Goal: Information Seeking & Learning: Learn about a topic

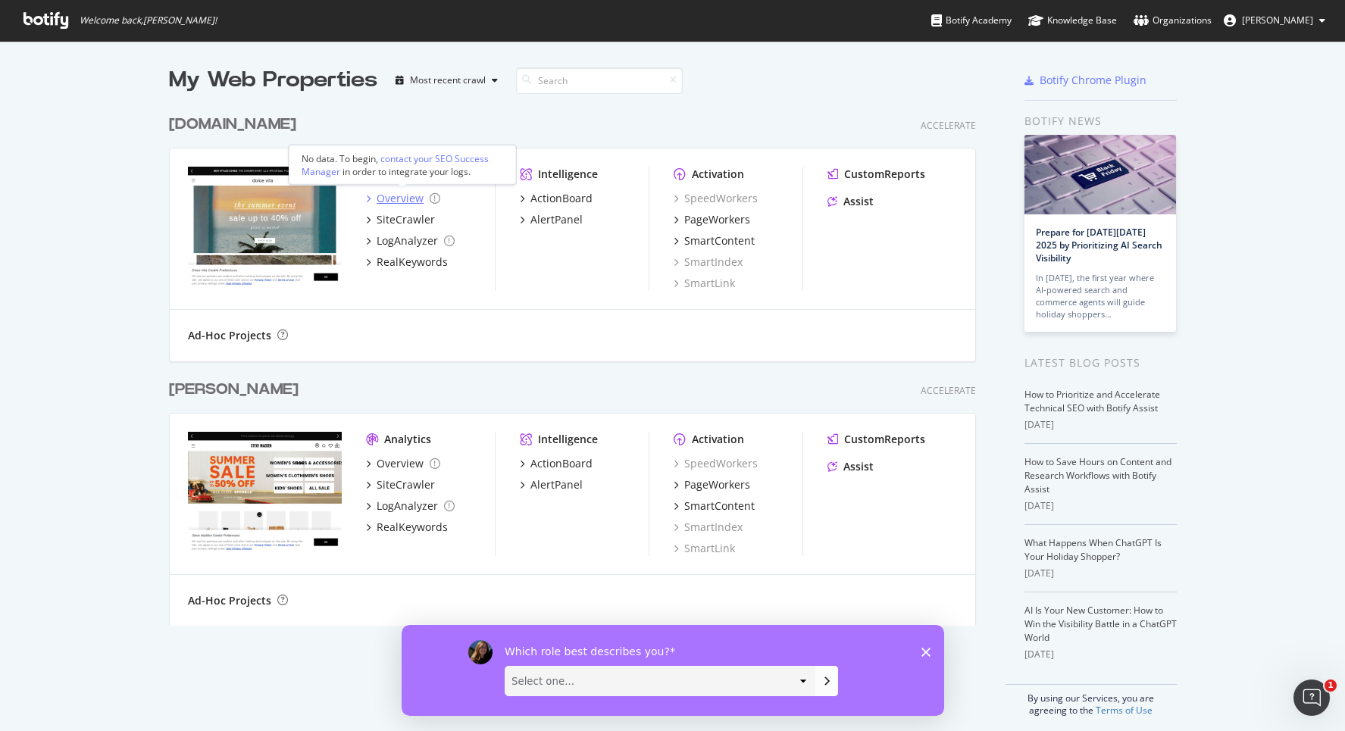
click at [408, 197] on div "Overview" at bounding box center [400, 198] width 47 height 15
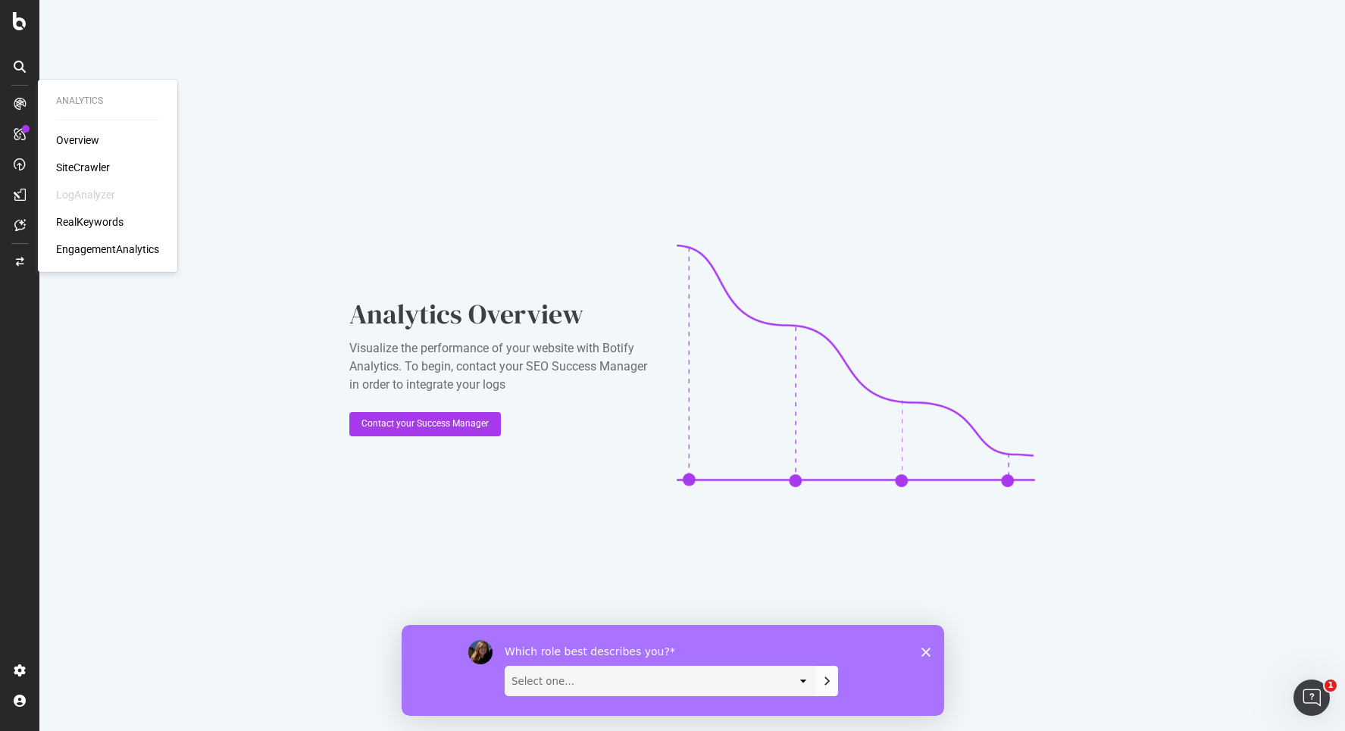
click at [85, 149] on div "Overview SiteCrawler LogAnalyzer RealKeywords EngagementAnalytics" at bounding box center [107, 195] width 103 height 124
click at [82, 145] on div "Overview" at bounding box center [77, 140] width 43 height 15
click at [75, 170] on div "ActionBoard" at bounding box center [85, 170] width 59 height 15
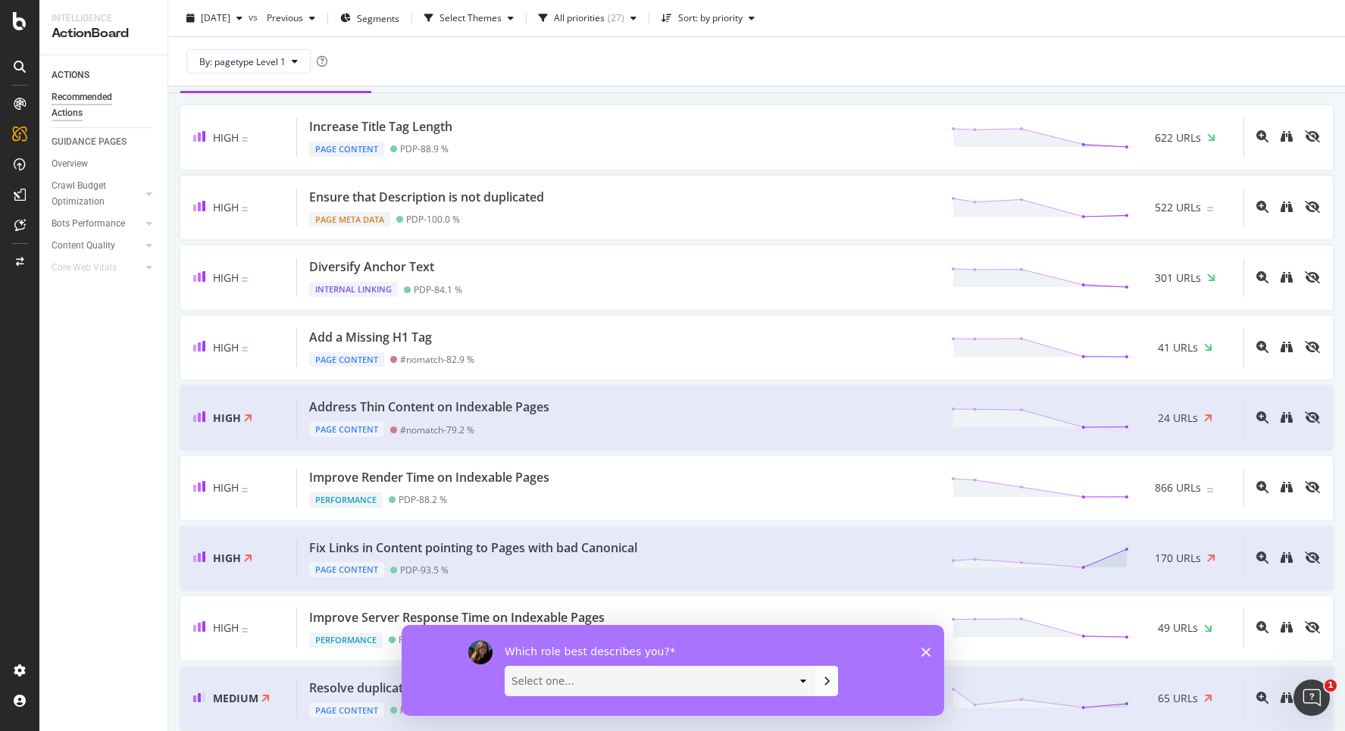
scroll to position [169, 0]
